Goal: Task Accomplishment & Management: Manage account settings

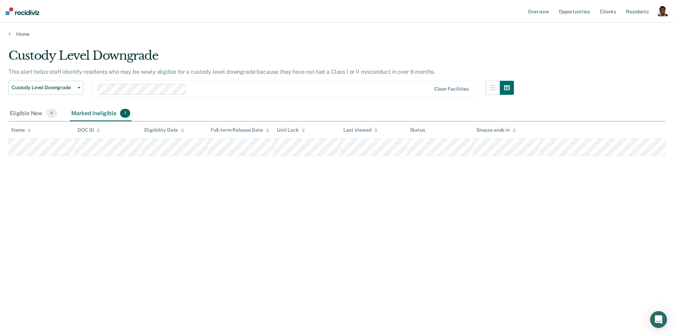
click at [410, 15] on div "button" at bounding box center [662, 10] width 11 height 11
click at [410, 30] on link "Profile" at bounding box center [634, 29] width 56 height 6
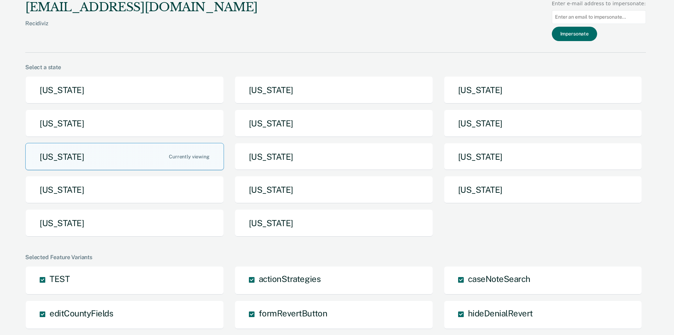
drag, startPoint x: 600, startPoint y: 20, endPoint x: 574, endPoint y: 38, distance: 31.6
click at [410, 20] on input at bounding box center [598, 17] width 94 height 14
paste input "donstonl@michigan.gov"
type input "donstonl@michigan.gov"
click at [410, 38] on button "Impersonate" at bounding box center [573, 34] width 45 height 14
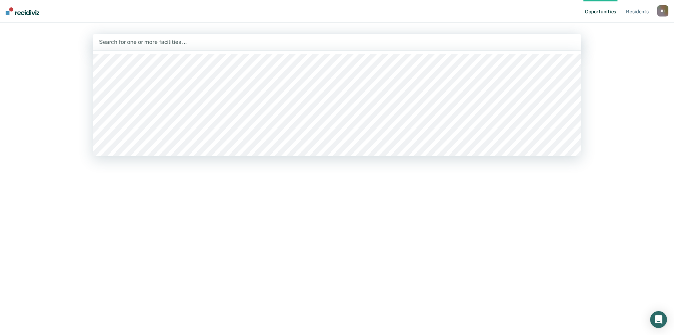
drag, startPoint x: 231, startPoint y: 40, endPoint x: 233, endPoint y: 49, distance: 9.0
click at [232, 40] on div at bounding box center [337, 42] width 476 height 8
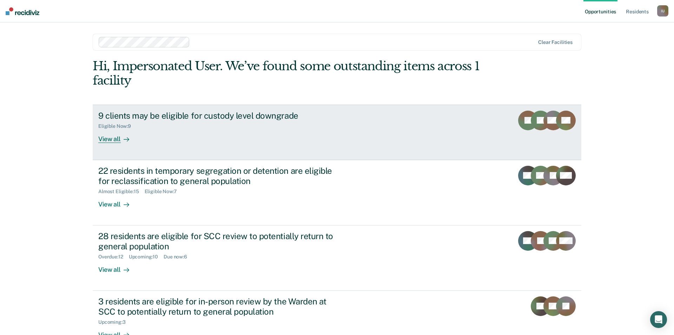
click at [123, 142] on icon at bounding box center [126, 139] width 6 height 6
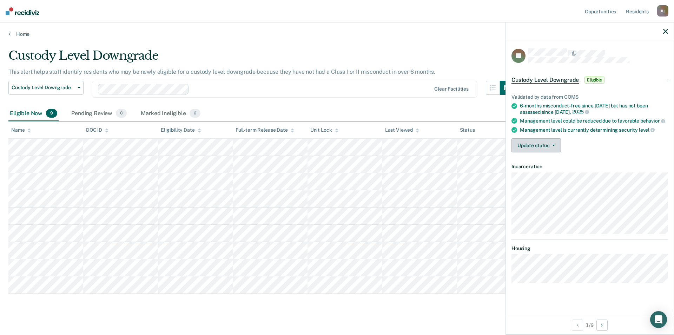
click at [410, 142] on button "Update status" at bounding box center [535, 145] width 49 height 14
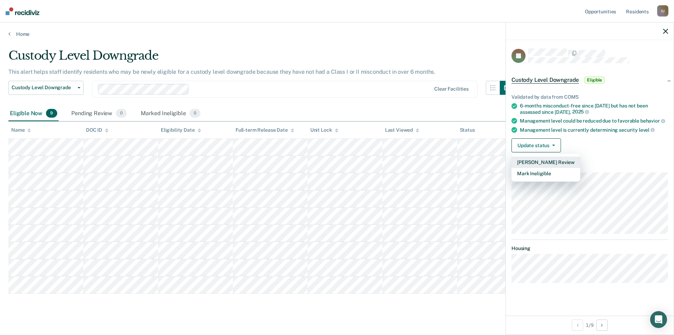
click at [410, 161] on button "Mark Pending Review" at bounding box center [545, 161] width 69 height 11
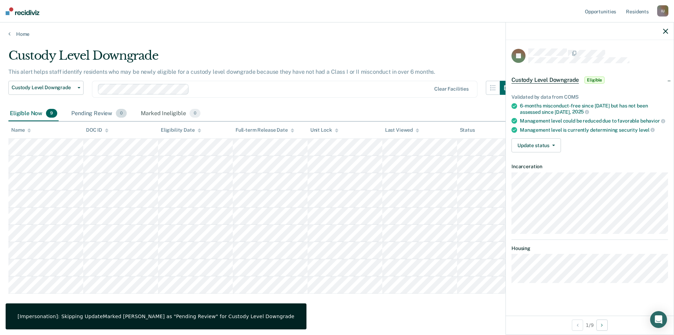
click at [94, 115] on div "Pending Review 0" at bounding box center [99, 113] width 58 height 15
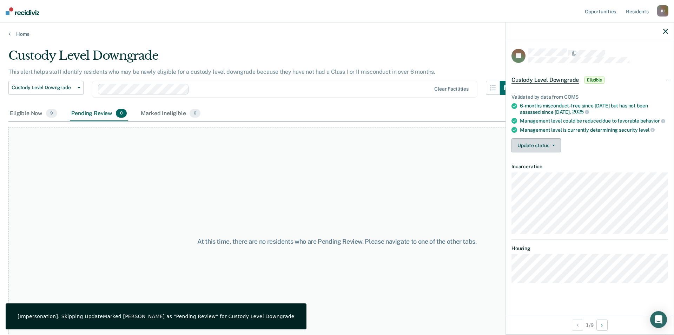
click at [410, 145] on button "Update status" at bounding box center [535, 145] width 49 height 14
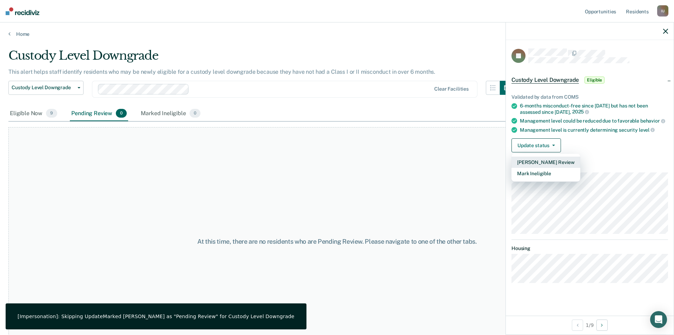
click at [410, 158] on button "Mark Pending Review" at bounding box center [545, 161] width 69 height 11
click at [20, 113] on div "Eligible Now 9" at bounding box center [33, 113] width 50 height 15
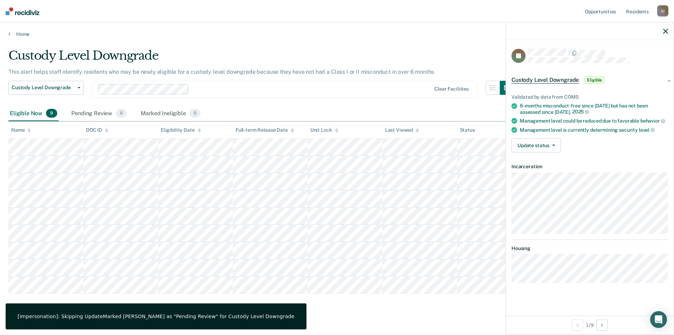
click at [410, 30] on icon "button" at bounding box center [665, 31] width 5 height 5
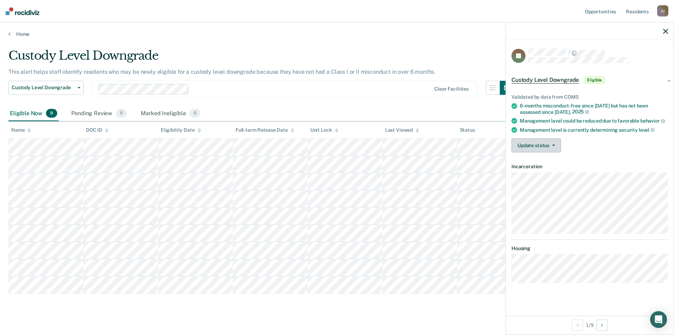
click at [410, 148] on button "Update status" at bounding box center [535, 145] width 49 height 14
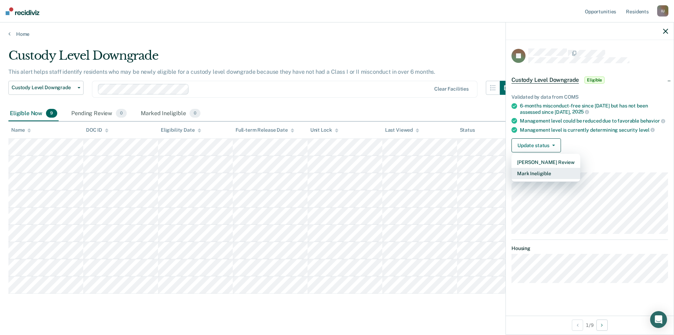
click at [410, 174] on button "Mark Ineligible" at bounding box center [545, 173] width 69 height 11
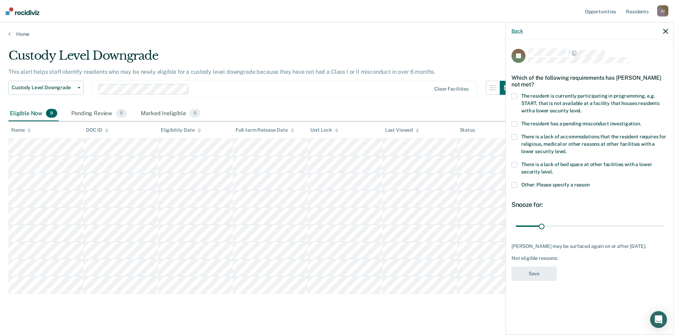
drag, startPoint x: 516, startPoint y: 33, endPoint x: 521, endPoint y: 33, distance: 4.9
click at [410, 33] on button "Back" at bounding box center [516, 31] width 11 height 6
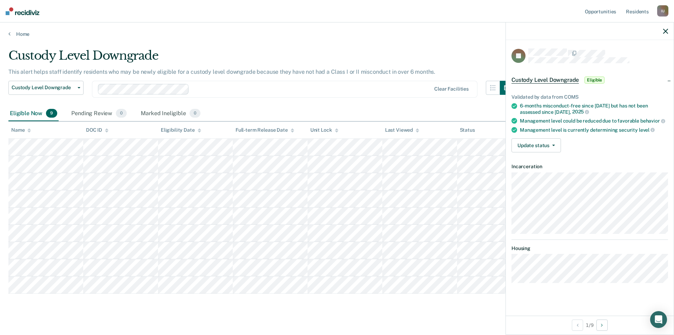
click at [410, 33] on icon "button" at bounding box center [665, 31] width 5 height 5
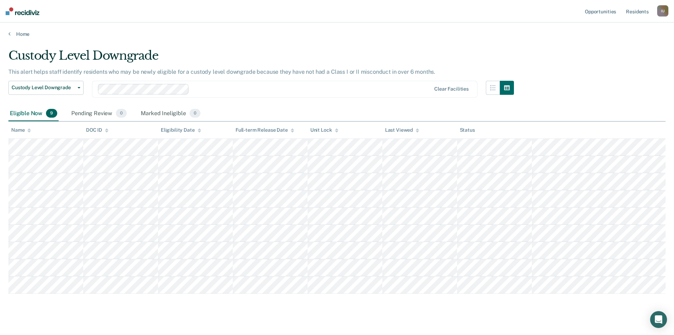
click at [410, 12] on div "I U" at bounding box center [662, 10] width 11 height 11
click at [410, 27] on link "Profile" at bounding box center [634, 29] width 56 height 6
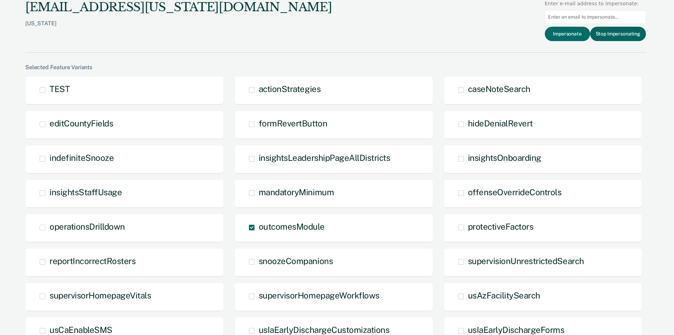
click at [410, 32] on button "Stop Impersonating" at bounding box center [618, 34] width 56 height 14
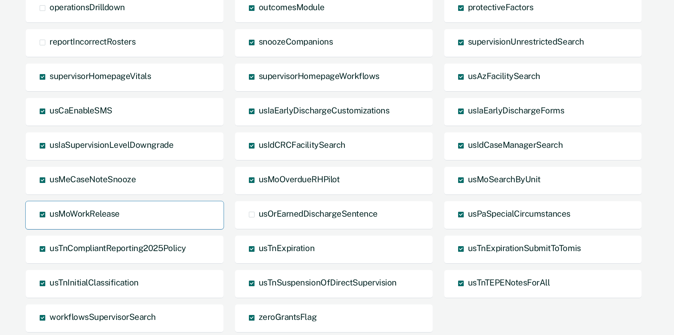
scroll to position [470, 0]
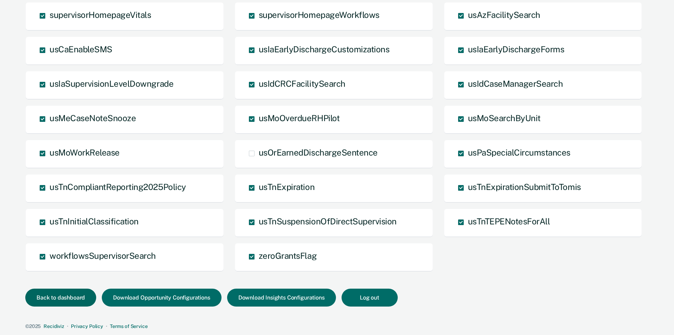
click at [69, 292] on button "Back to dashboard" at bounding box center [60, 297] width 71 height 18
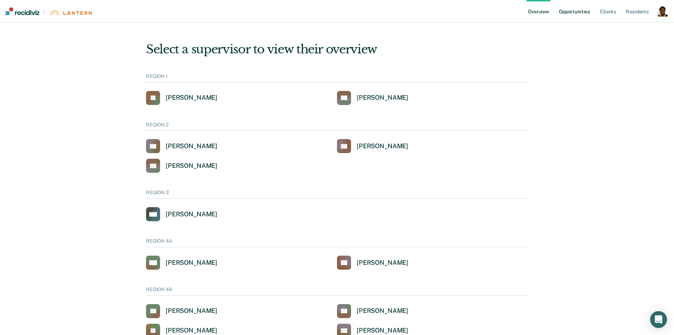
click at [580, 14] on link "Opportunities" at bounding box center [574, 11] width 34 height 22
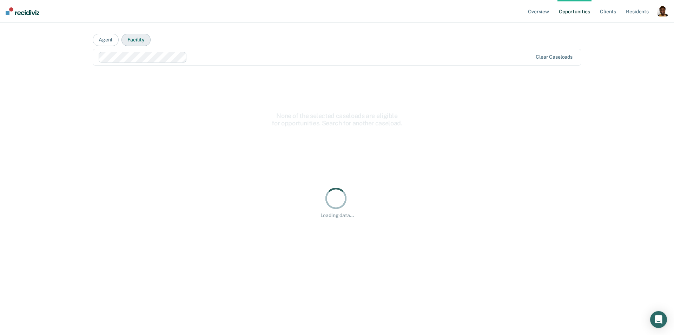
click at [138, 42] on button "Facility" at bounding box center [135, 40] width 29 height 12
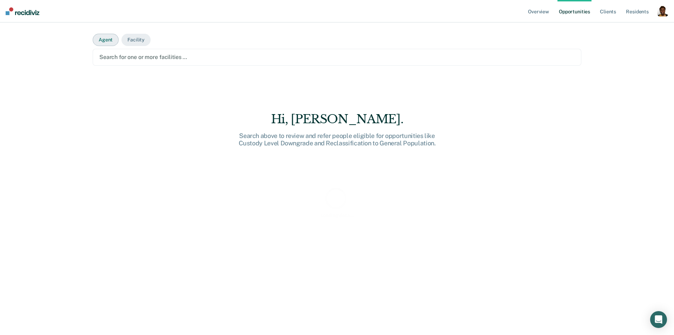
click at [94, 40] on button "Agent" at bounding box center [106, 40] width 26 height 12
drag, startPoint x: 149, startPoint y: 42, endPoint x: 146, endPoint y: 42, distance: 3.6
click at [149, 42] on main "Agent Facility Search for one or more agents … Hi, Claycia. Search above to rev…" at bounding box center [336, 169] width 505 height 295
click at [140, 43] on button "Facility" at bounding box center [135, 40] width 29 height 12
click at [139, 57] on div at bounding box center [336, 57] width 475 height 8
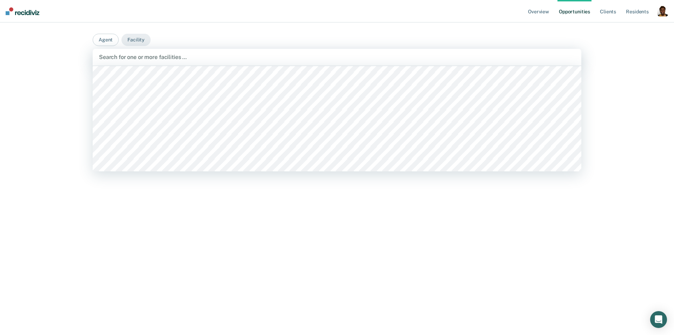
scroll to position [113, 0]
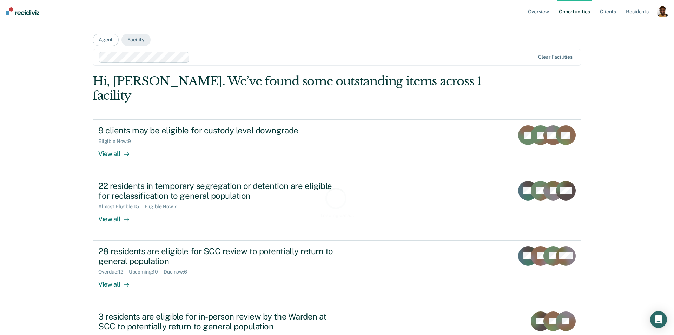
click at [114, 138] on div "Loading data..." at bounding box center [337, 202] width 488 height 256
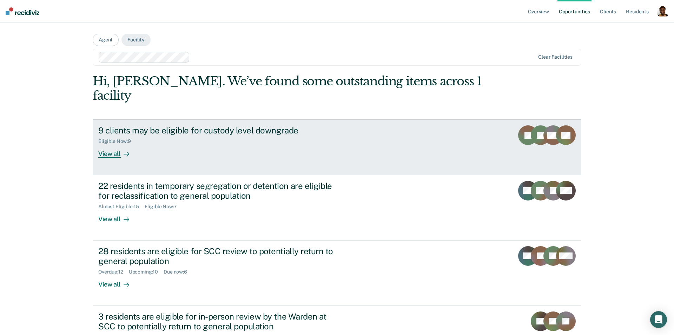
click at [109, 144] on div "View all" at bounding box center [117, 151] width 39 height 14
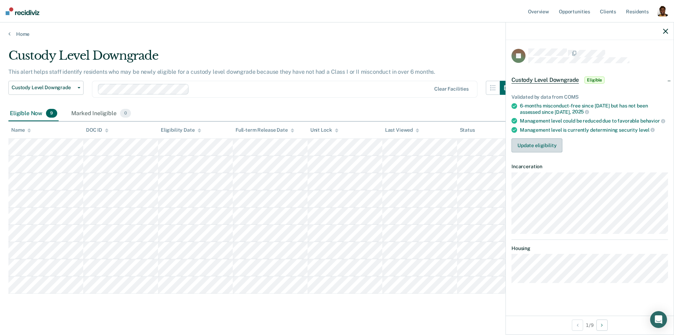
click at [552, 146] on button "Update eligibility" at bounding box center [536, 145] width 51 height 14
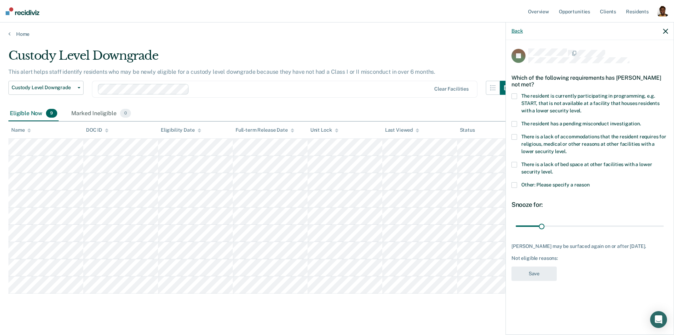
click at [517, 31] on button "Back" at bounding box center [516, 31] width 11 height 6
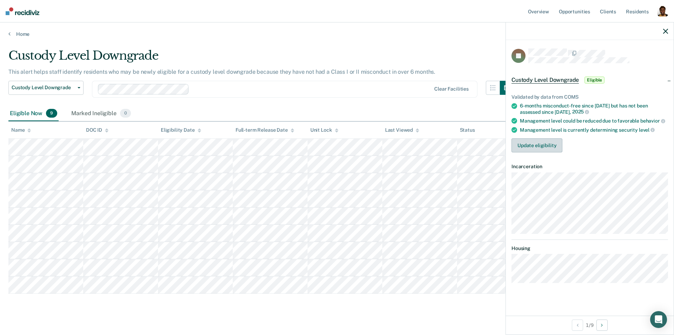
click at [542, 146] on button "Update eligibility" at bounding box center [536, 145] width 51 height 14
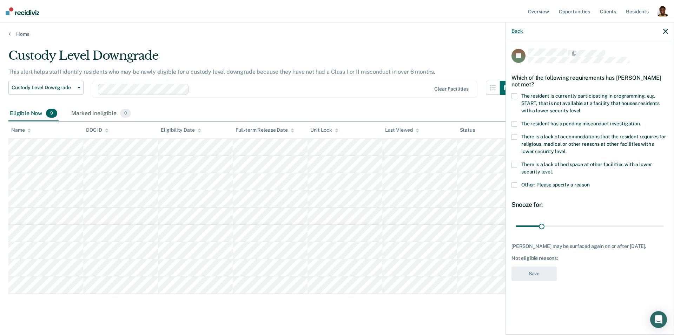
click at [517, 34] on button "Back" at bounding box center [516, 31] width 11 height 6
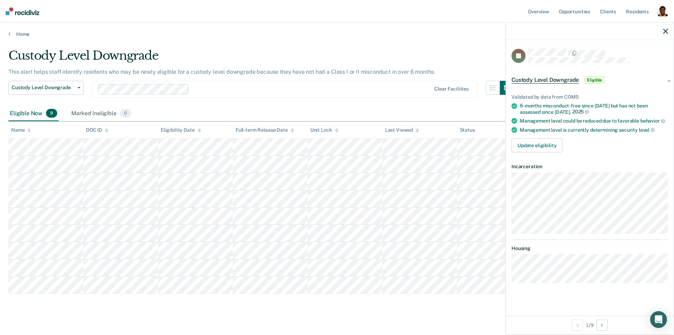
click at [636, 43] on div "JP Custody Level Downgrade Eligible Validated by data from COMS 6-months miscon…" at bounding box center [590, 177] width 168 height 275
click at [664, 29] on icon "button" at bounding box center [665, 31] width 5 height 5
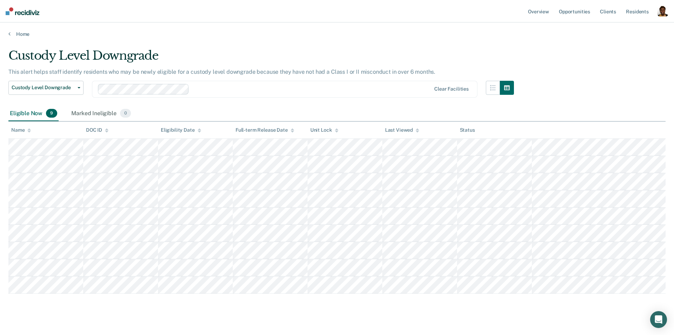
drag, startPoint x: 663, startPoint y: 18, endPoint x: 631, endPoint y: 30, distance: 34.2
click at [662, 18] on div "Profile How it works Log Out" at bounding box center [662, 11] width 11 height 13
drag, startPoint x: 659, startPoint y: 14, endPoint x: 632, endPoint y: 27, distance: 29.7
click at [659, 14] on div "button" at bounding box center [662, 10] width 11 height 11
click at [618, 31] on div "Profile How it works Log Out" at bounding box center [634, 37] width 68 height 34
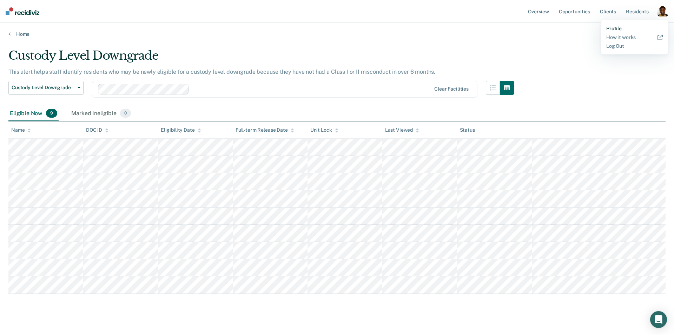
click at [620, 26] on link "Profile" at bounding box center [634, 29] width 56 height 6
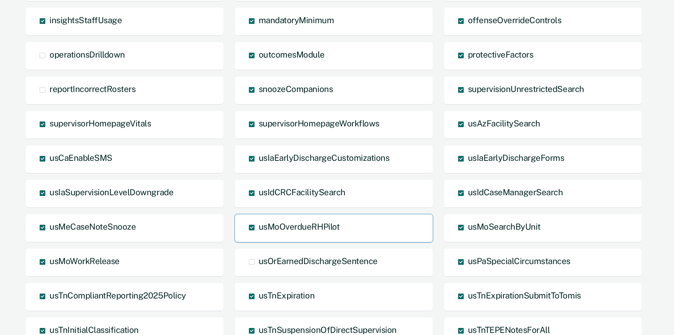
scroll to position [470, 0]
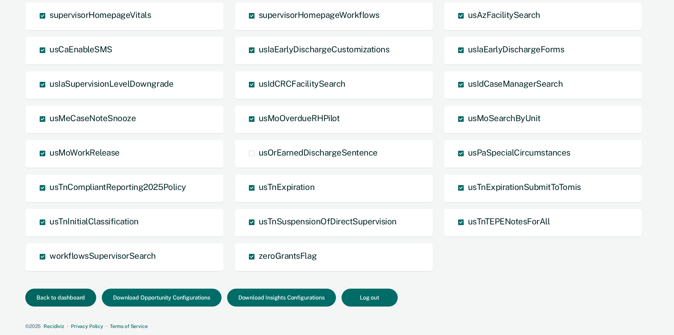
click at [76, 303] on button "Back to dashboard" at bounding box center [60, 297] width 71 height 18
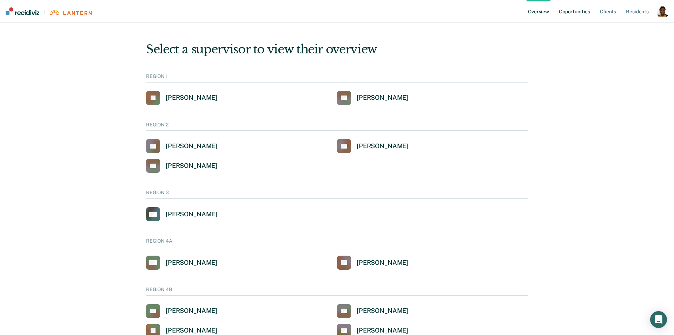
click at [566, 13] on link "Opportunities" at bounding box center [574, 11] width 34 height 22
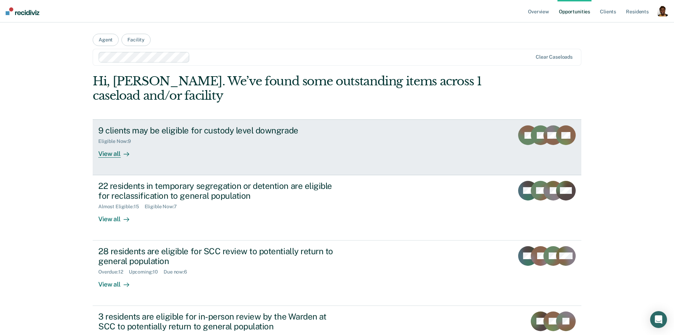
click at [121, 154] on div at bounding box center [125, 154] width 8 height 8
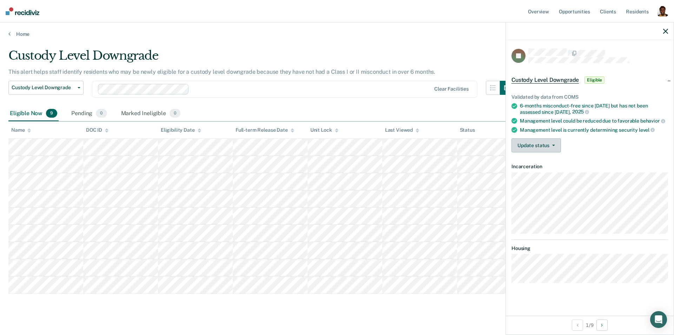
click at [538, 147] on button "Update status" at bounding box center [535, 145] width 49 height 14
click at [536, 163] on button "Mark Pending" at bounding box center [545, 161] width 68 height 11
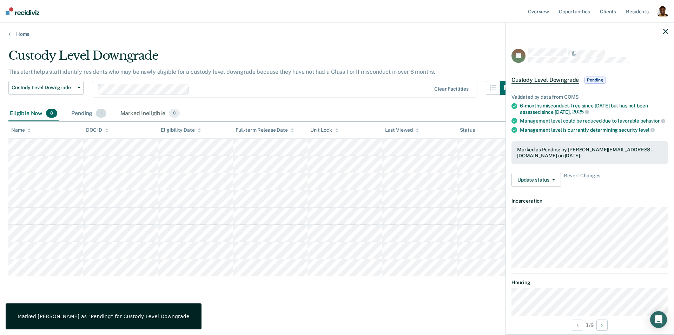
click at [79, 114] on div "Pending 1" at bounding box center [89, 113] width 38 height 15
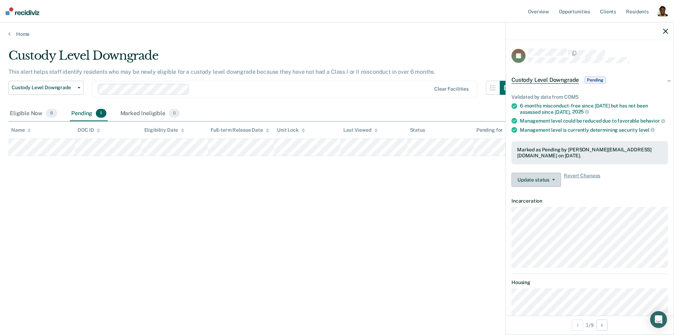
click at [540, 183] on button "Update status" at bounding box center [535, 180] width 49 height 14
drag, startPoint x: 33, startPoint y: 117, endPoint x: 187, endPoint y: 135, distance: 154.7
click at [34, 116] on div "Eligible Now 8" at bounding box center [33, 113] width 50 height 15
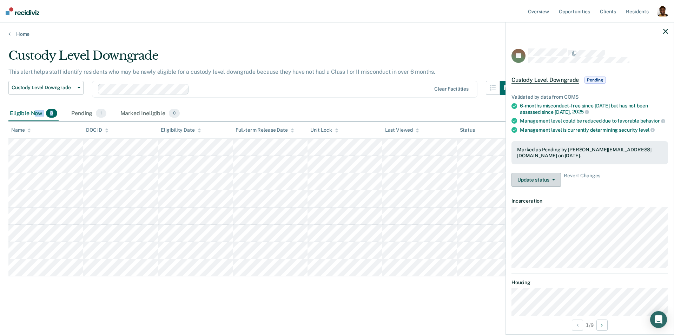
drag, startPoint x: 521, startPoint y: 180, endPoint x: 532, endPoint y: 193, distance: 17.2
click at [521, 180] on button "Update status" at bounding box center [535, 180] width 49 height 14
click at [667, 33] on icon "button" at bounding box center [665, 31] width 5 height 5
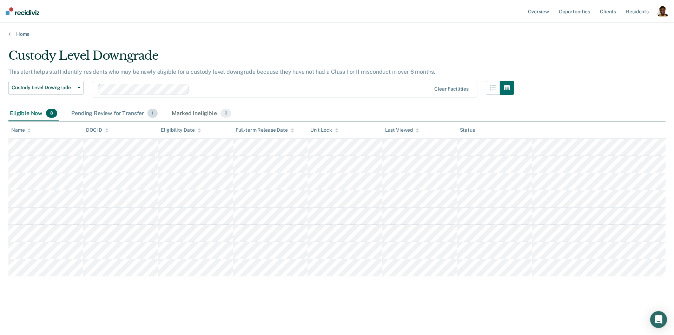
click at [108, 115] on div "Pending Review for Transfer 1" at bounding box center [114, 113] width 89 height 15
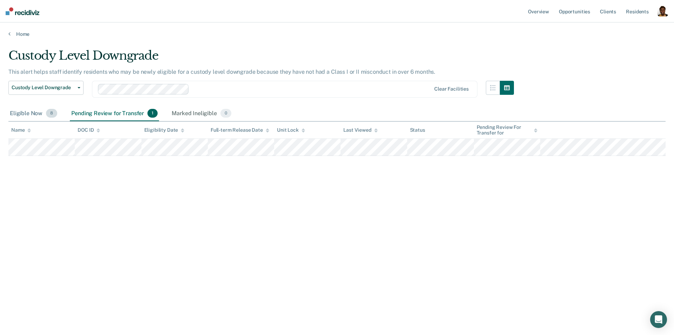
click at [25, 114] on div "Eligible Now 8" at bounding box center [33, 113] width 50 height 15
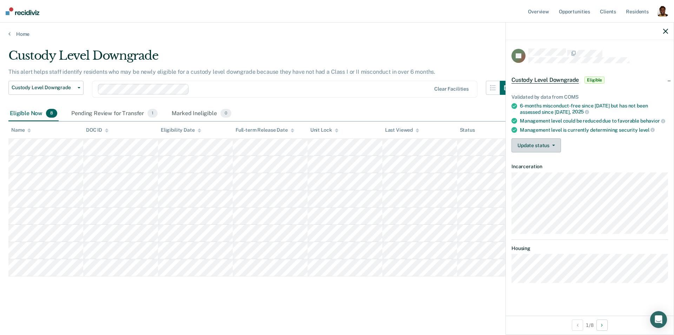
click at [529, 146] on button "Update status" at bounding box center [535, 145] width 49 height 14
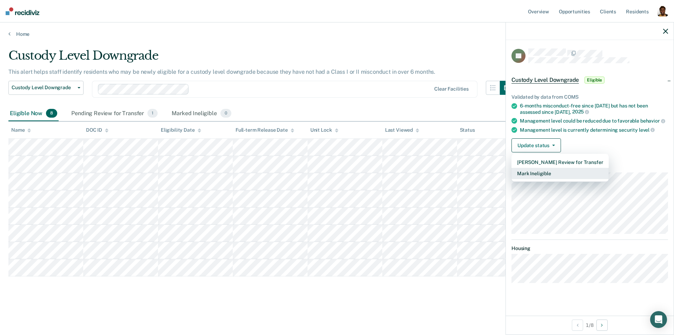
click at [536, 173] on button "Mark Ineligible" at bounding box center [559, 173] width 97 height 11
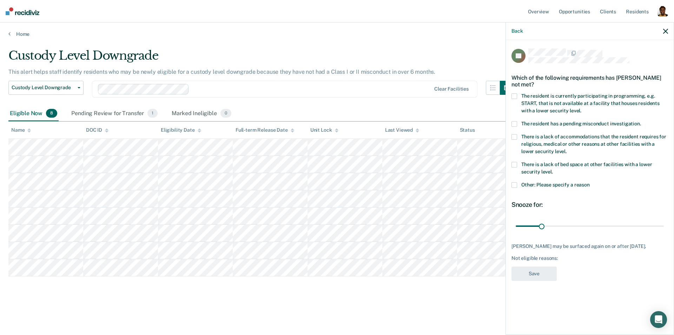
click at [514, 121] on span at bounding box center [514, 124] width 6 height 6
click at [641, 121] on input "The resident has a pending misconduct investigation." at bounding box center [641, 121] width 0 height 0
click at [536, 274] on button "Save" at bounding box center [533, 273] width 45 height 14
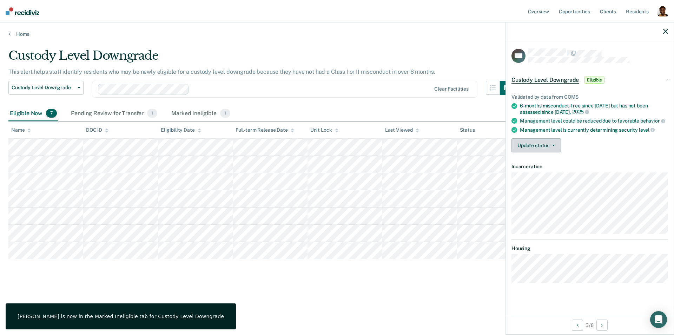
drag, startPoint x: 540, startPoint y: 146, endPoint x: 538, endPoint y: 179, distance: 33.4
click at [540, 146] on button "Update status" at bounding box center [535, 145] width 49 height 14
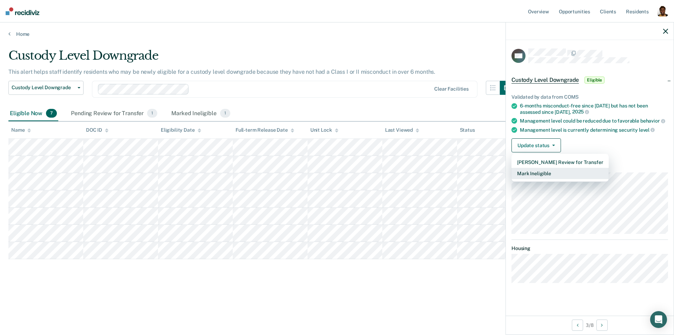
click at [544, 176] on button "Mark Ineligible" at bounding box center [559, 173] width 97 height 11
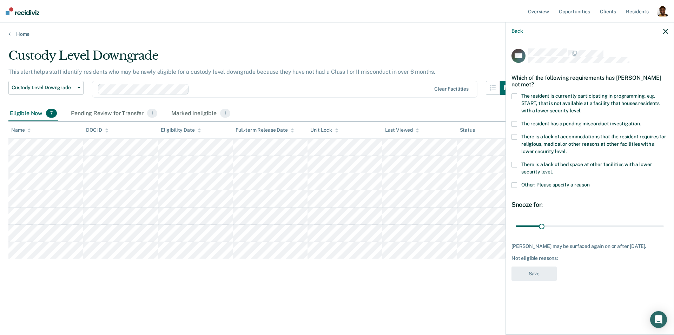
click at [515, 185] on span at bounding box center [514, 185] width 6 height 6
click at [589, 182] on input "Other: Please specify a reason" at bounding box center [589, 182] width 0 height 0
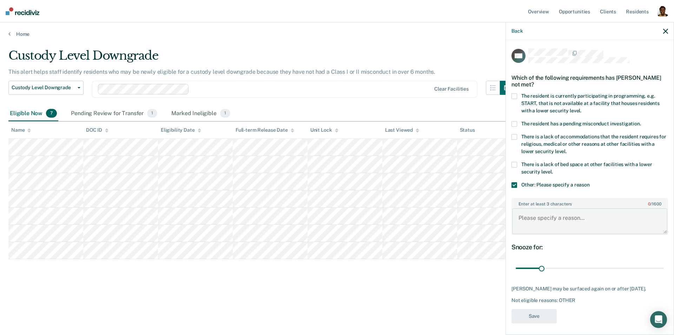
click at [548, 223] on textarea "Enter at least 3 characters 0 / 1600" at bounding box center [589, 221] width 155 height 26
type textarea "this is a test"
drag, startPoint x: 514, startPoint y: 97, endPoint x: 519, endPoint y: 111, distance: 14.2
click at [514, 97] on span at bounding box center [514, 96] width 6 height 6
click at [581, 108] on input "The resident is currently participating in programming, e.g. START, that is not…" at bounding box center [581, 108] width 0 height 0
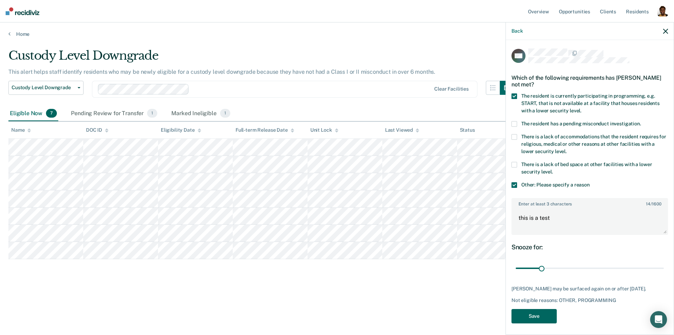
click at [554, 316] on button "Save" at bounding box center [533, 316] width 45 height 14
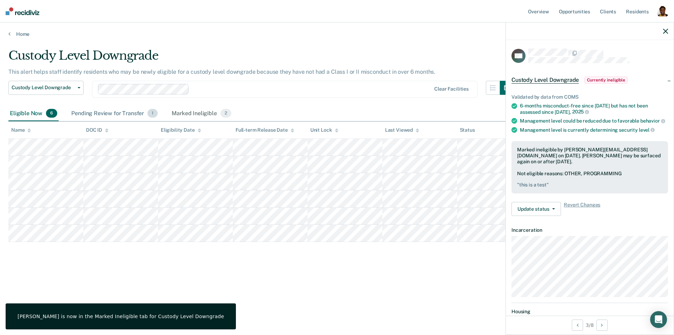
click at [139, 120] on div "Pending Review for Transfer 1" at bounding box center [114, 113] width 89 height 15
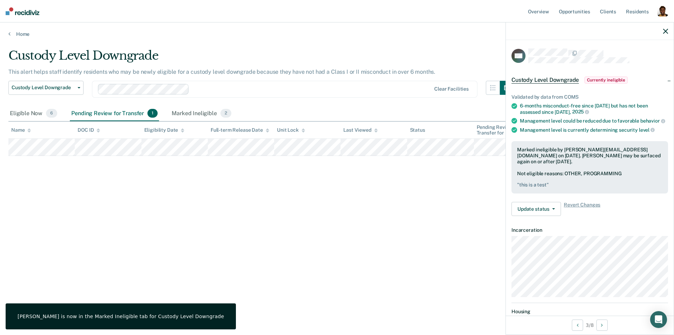
click at [665, 30] on icon "button" at bounding box center [665, 31] width 5 height 5
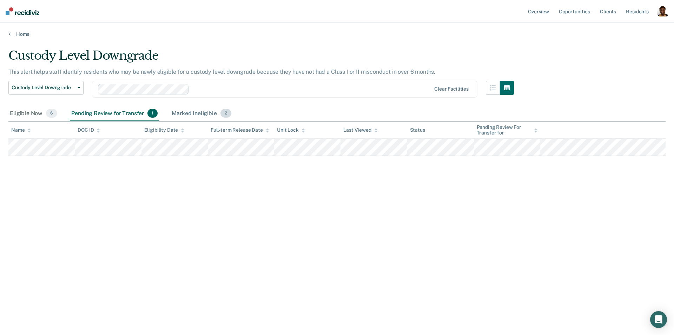
click at [187, 112] on div "Marked Ineligible 2" at bounding box center [201, 113] width 62 height 15
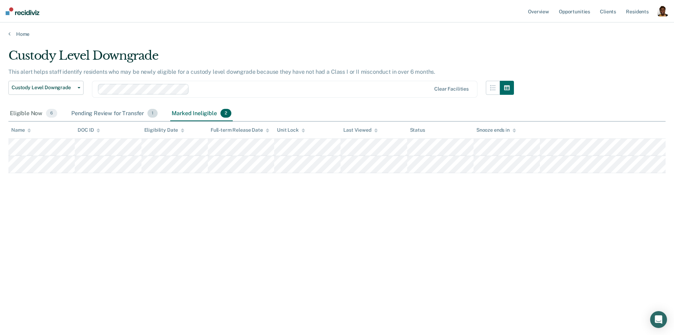
click at [109, 116] on div "Pending Review for Transfer 1" at bounding box center [114, 113] width 89 height 15
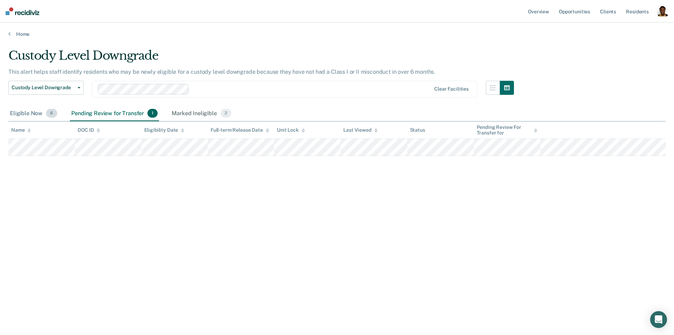
click at [23, 112] on div "Eligible Now 6" at bounding box center [33, 113] width 50 height 15
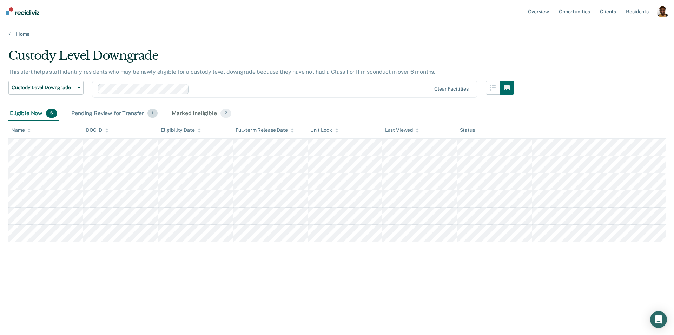
click at [80, 116] on div "Pending Review for Transfer 1" at bounding box center [114, 113] width 89 height 15
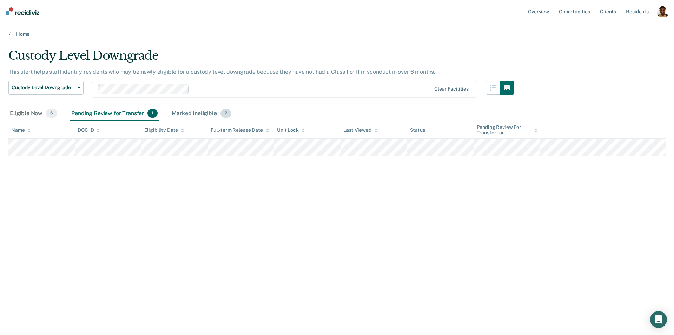
click at [179, 114] on div "Marked Ineligible 2" at bounding box center [201, 113] width 62 height 15
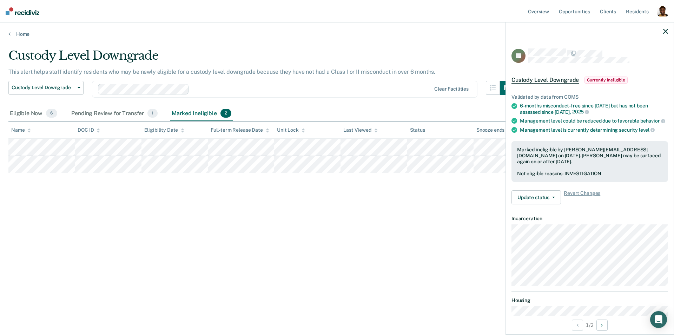
click at [662, 35] on div at bounding box center [590, 31] width 168 height 18
click at [665, 31] on icon "button" at bounding box center [665, 31] width 5 height 5
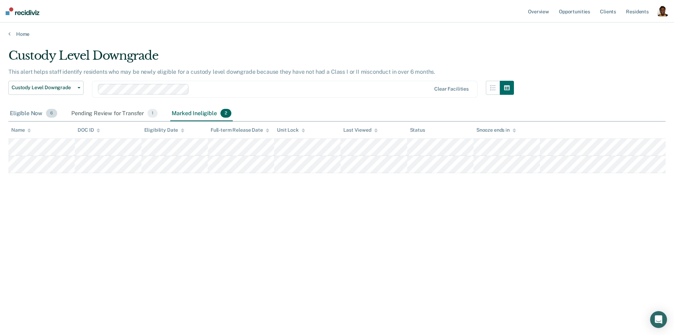
click at [32, 109] on div "Eligible Now 6" at bounding box center [33, 113] width 50 height 15
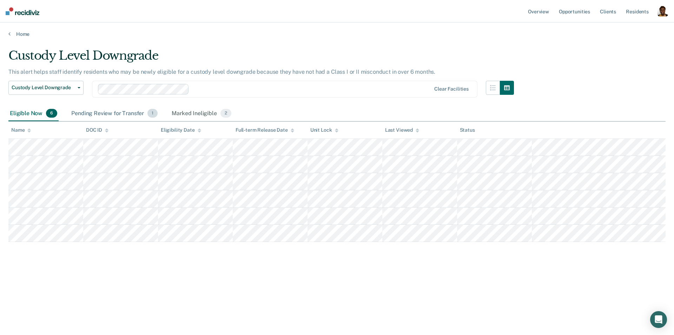
click at [110, 114] on div "Pending Review for Transfer 1" at bounding box center [114, 113] width 89 height 15
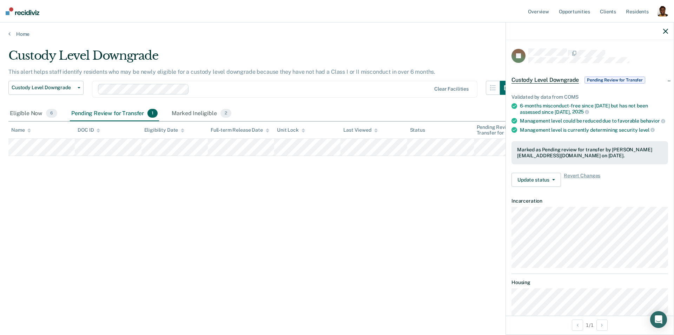
click at [665, 31] on icon "button" at bounding box center [665, 31] width 5 height 5
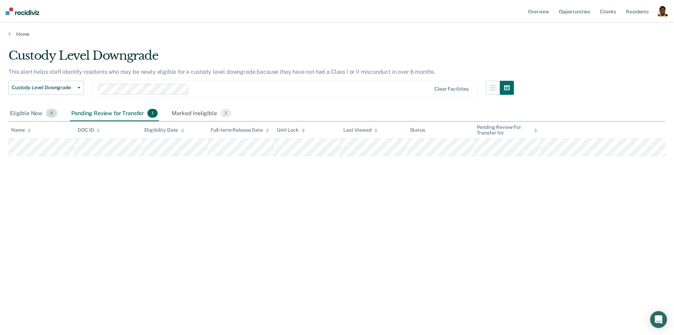
click at [38, 116] on div "Eligible Now 6" at bounding box center [33, 113] width 50 height 15
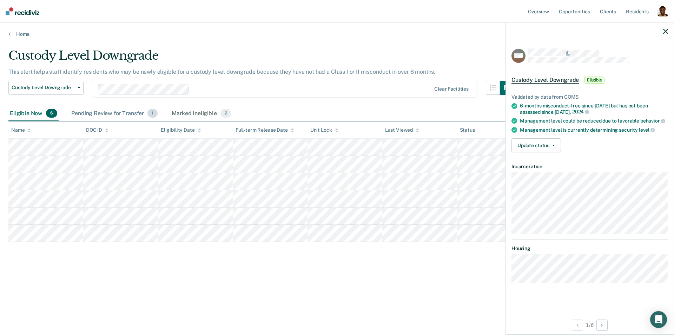
click at [101, 111] on div "Pending Review for Transfer 1" at bounding box center [114, 113] width 89 height 15
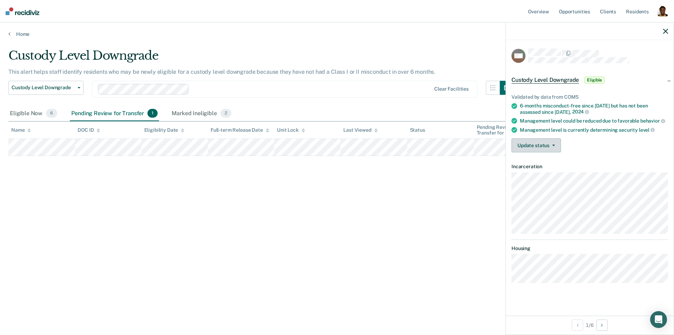
click at [555, 140] on button "Update status" at bounding box center [535, 145] width 49 height 14
drag, startPoint x: 599, startPoint y: 146, endPoint x: 587, endPoint y: 158, distance: 17.6
click at [600, 146] on div "Update status Mark Pending Review for Transfer Mark Ineligible" at bounding box center [589, 145] width 156 height 14
click at [529, 148] on button "Update status" at bounding box center [535, 145] width 49 height 14
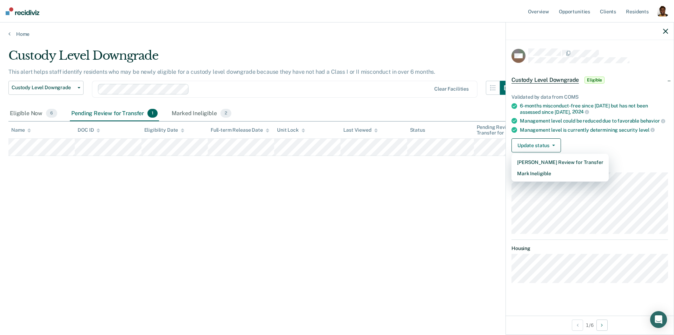
click at [616, 120] on div "Management level could be reduced due to favorable behavior" at bounding box center [594, 121] width 148 height 6
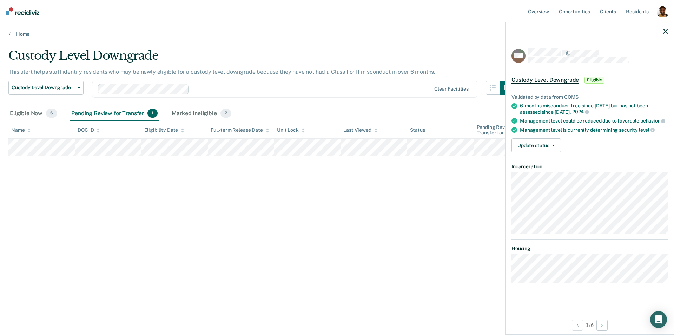
drag, startPoint x: 664, startPoint y: 32, endPoint x: 571, endPoint y: 83, distance: 106.3
click at [664, 32] on icon "button" at bounding box center [665, 31] width 5 height 5
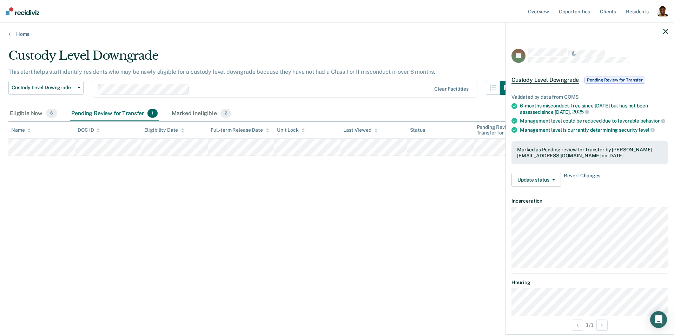
click at [579, 176] on span "Revert Changes" at bounding box center [581, 180] width 36 height 14
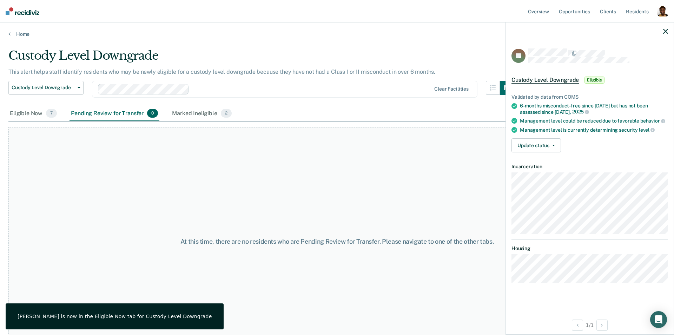
click at [664, 32] on icon "button" at bounding box center [665, 31] width 5 height 5
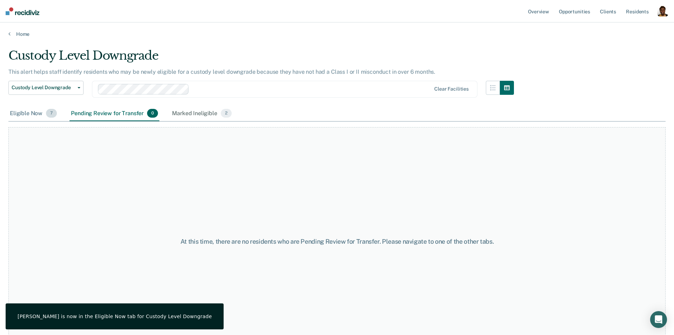
click at [26, 113] on div "Eligible Now 7" at bounding box center [33, 113] width 50 height 15
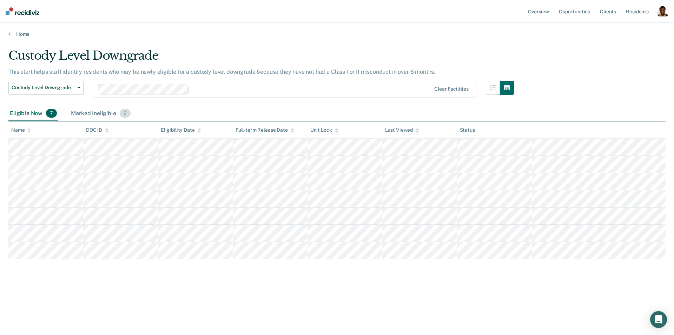
click at [102, 113] on div "Marked Ineligible 2" at bounding box center [100, 113] width 62 height 15
